Goal: Information Seeking & Learning: Learn about a topic

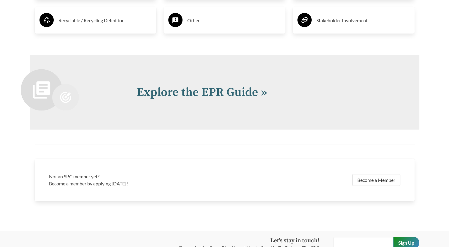
scroll to position [1252, 0]
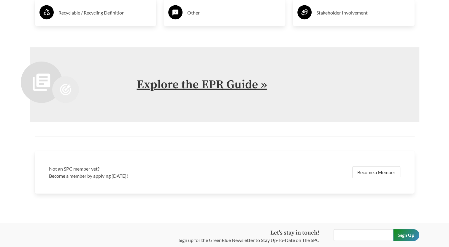
click at [179, 82] on link "Explore the EPR Guide »" at bounding box center [202, 84] width 130 height 15
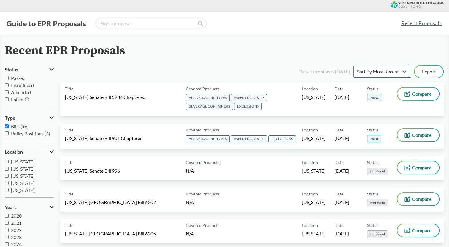
scroll to position [122, 0]
click at [22, 190] on span "[US_STATE]" at bounding box center [23, 189] width 24 height 6
click at [9, 190] on input "[US_STATE]" at bounding box center [7, 188] width 4 height 4
checkbox input "true"
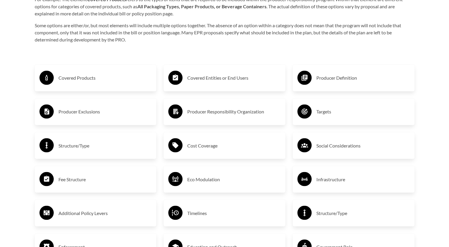
scroll to position [1022, 0]
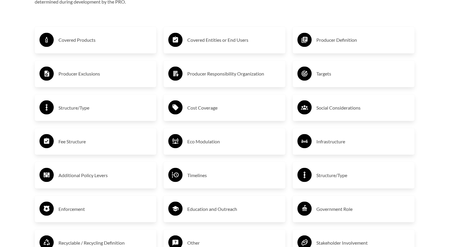
click at [203, 105] on h3 "Cost Coverage" at bounding box center [233, 107] width 93 height 9
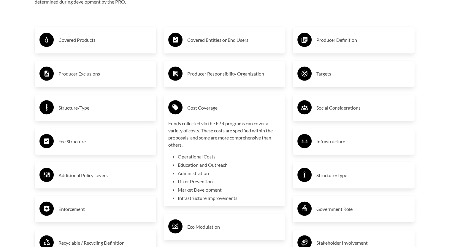
click at [216, 74] on h3 "Producer Responsibility Organization" at bounding box center [233, 73] width 93 height 9
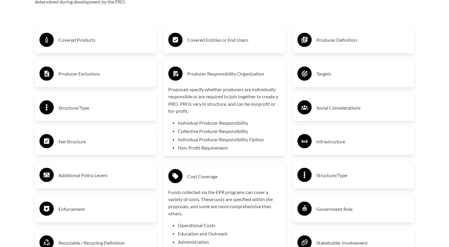
click at [324, 76] on h3 "Targets" at bounding box center [362, 73] width 93 height 9
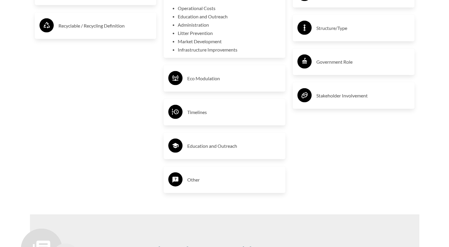
scroll to position [1258, 0]
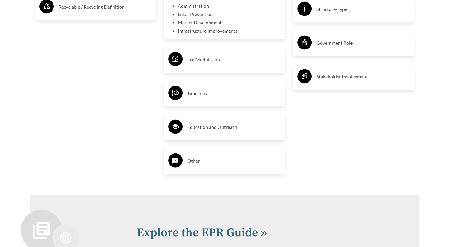
click at [198, 92] on h3 "Timelines" at bounding box center [233, 93] width 93 height 9
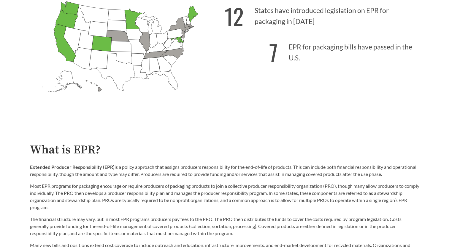
scroll to position [197, 0]
